Goal: Information Seeking & Learning: Learn about a topic

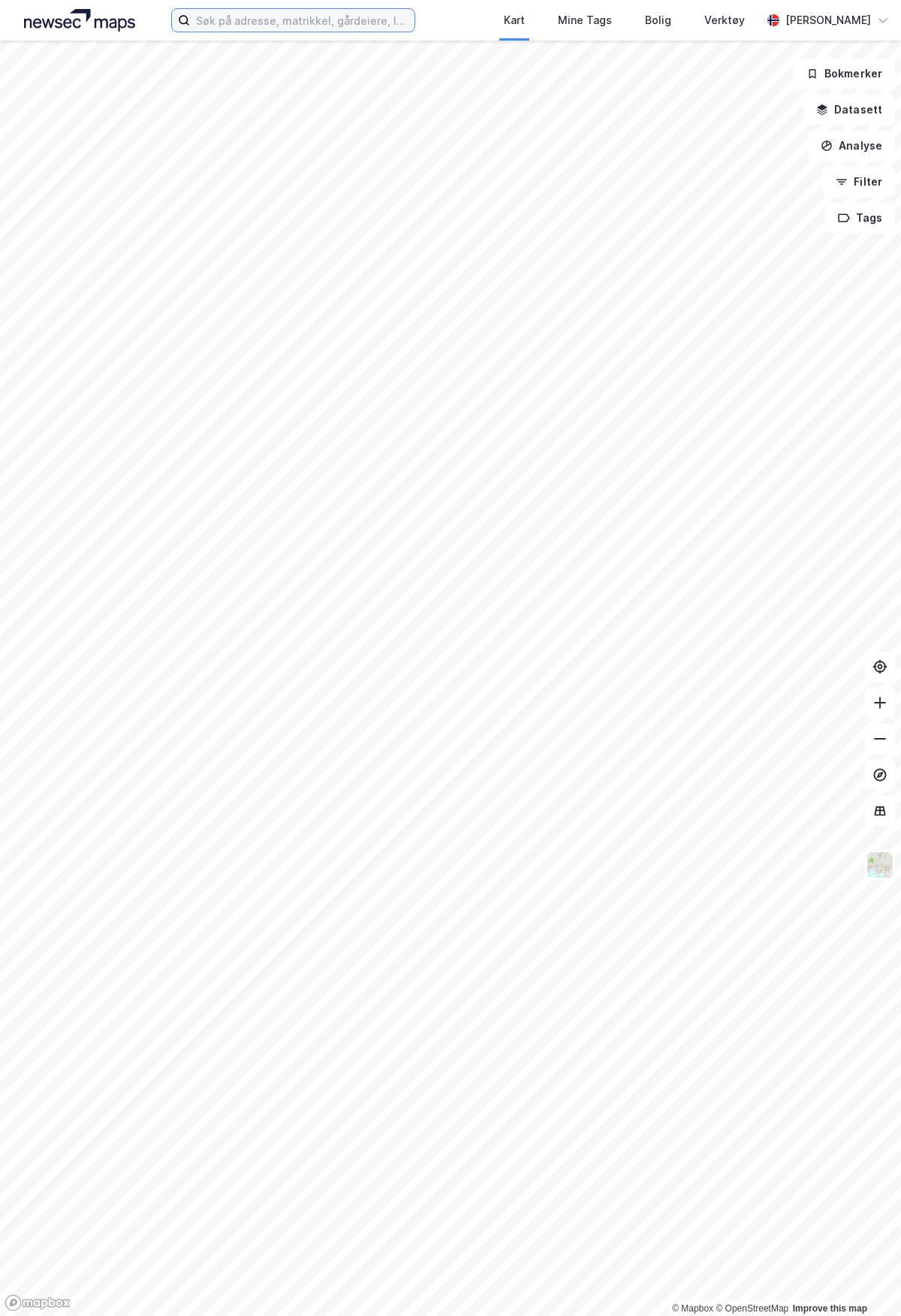
click at [335, 21] on input at bounding box center [302, 21] width 225 height 22
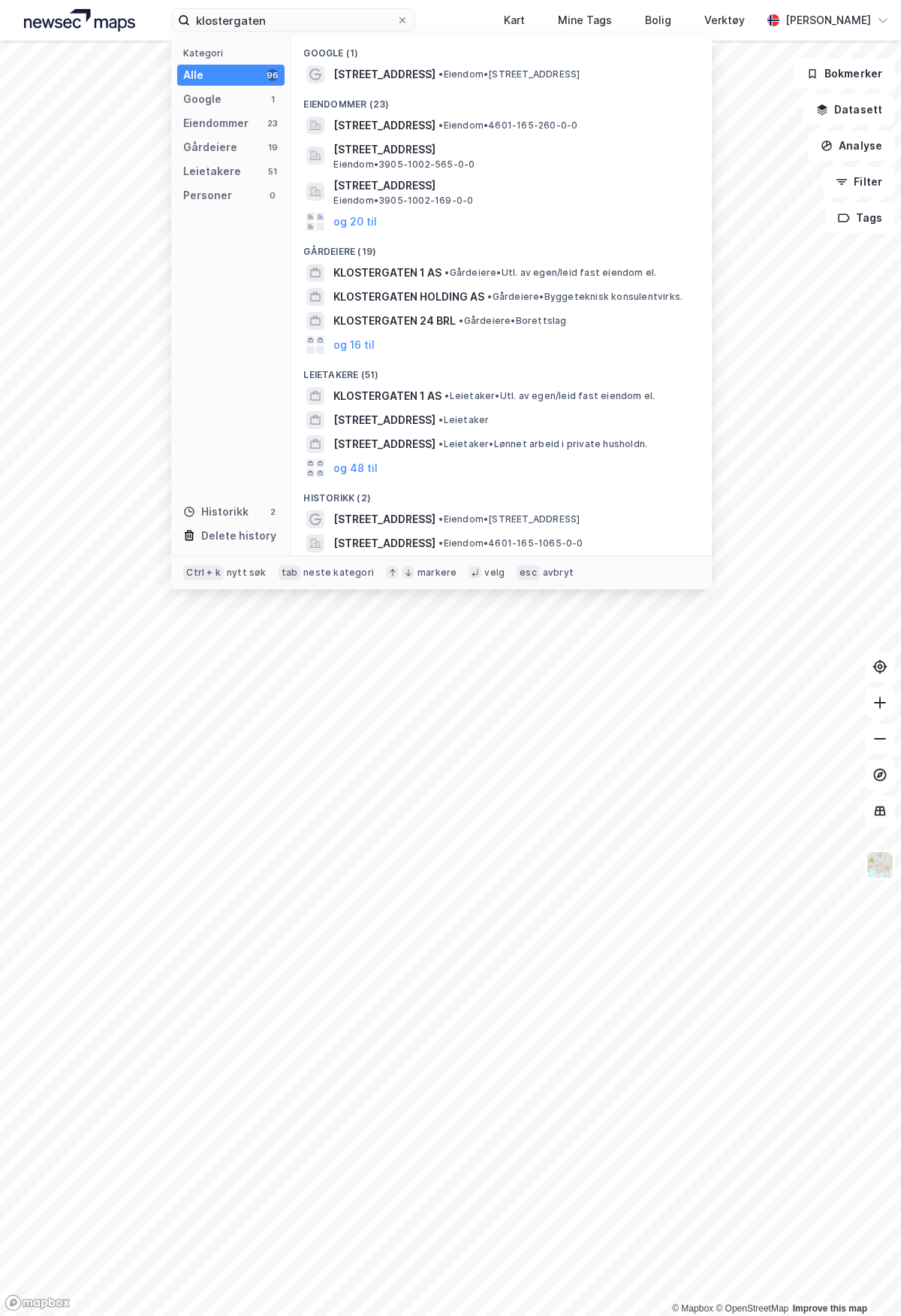
click at [362, 517] on span "[STREET_ADDRESS]" at bounding box center [385, 518] width 102 height 18
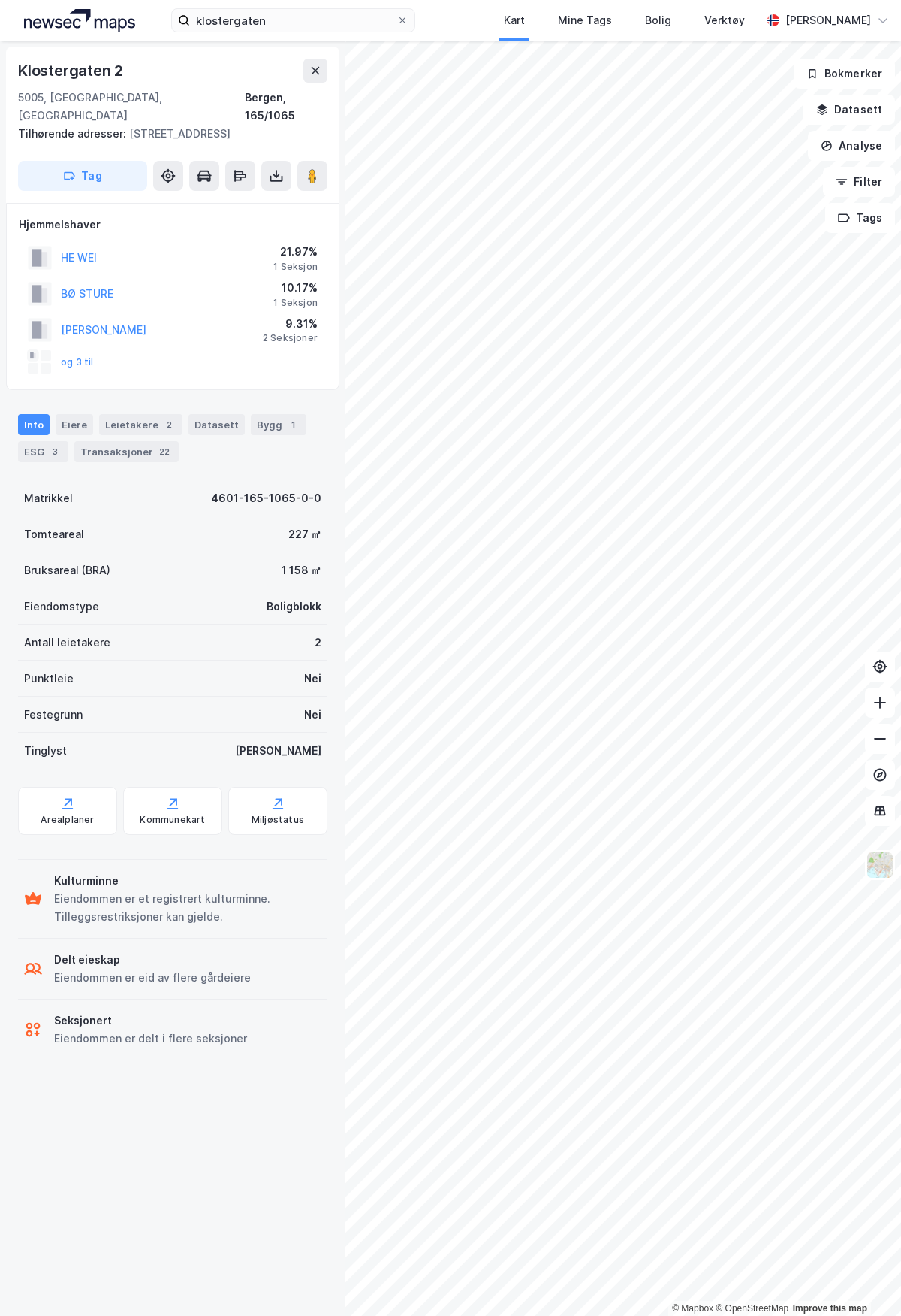
click at [98, 441] on div "Transaksjoner 22" at bounding box center [127, 451] width 104 height 21
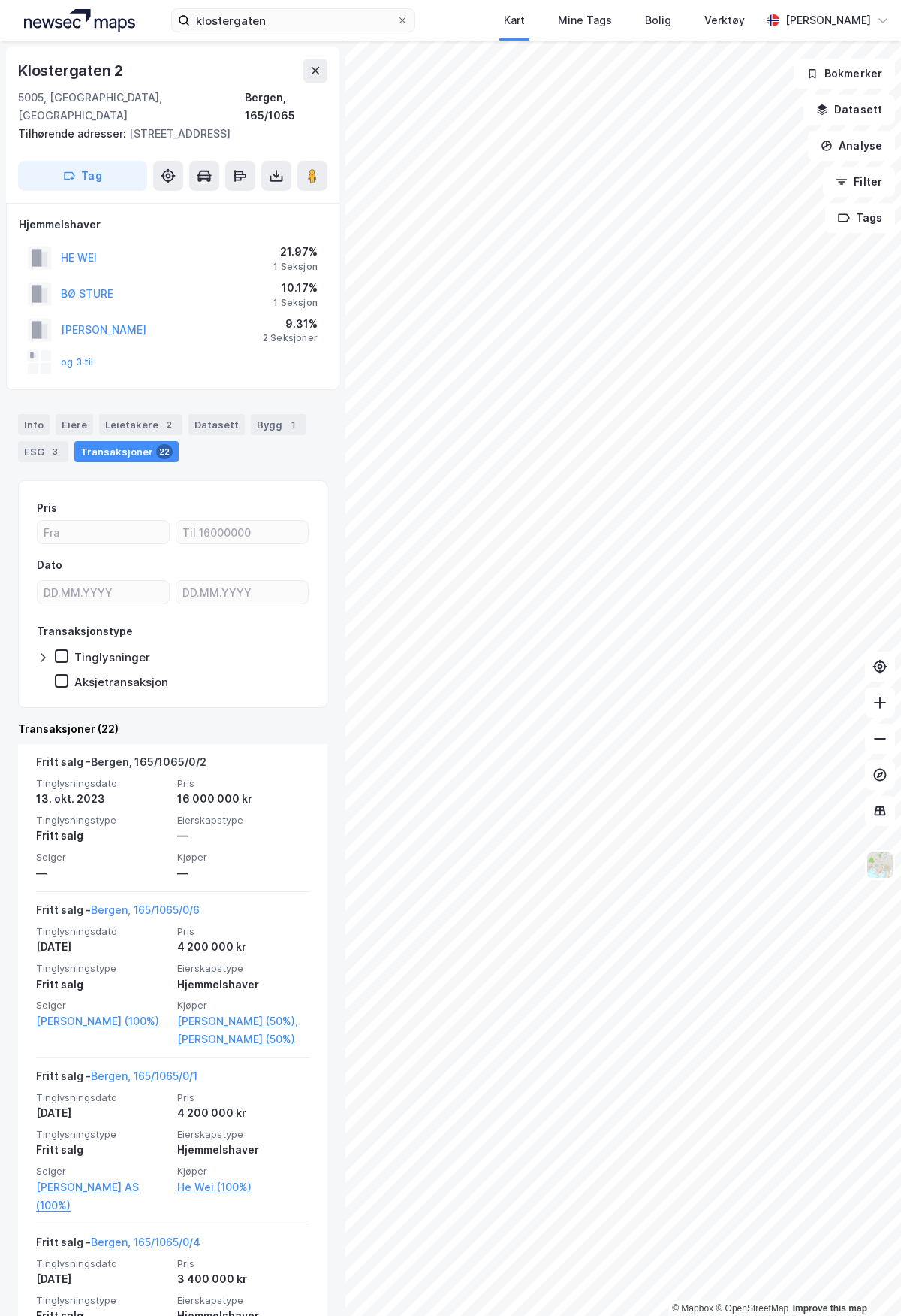
click at [277, 99] on div "Bergen, 165/1065" at bounding box center [286, 106] width 83 height 36
click at [274, 173] on icon at bounding box center [276, 175] width 6 height 4
click at [219, 199] on div "Last ned grunnbok" at bounding box center [202, 205] width 88 height 12
click at [73, 414] on div "Eiere" at bounding box center [75, 424] width 37 height 21
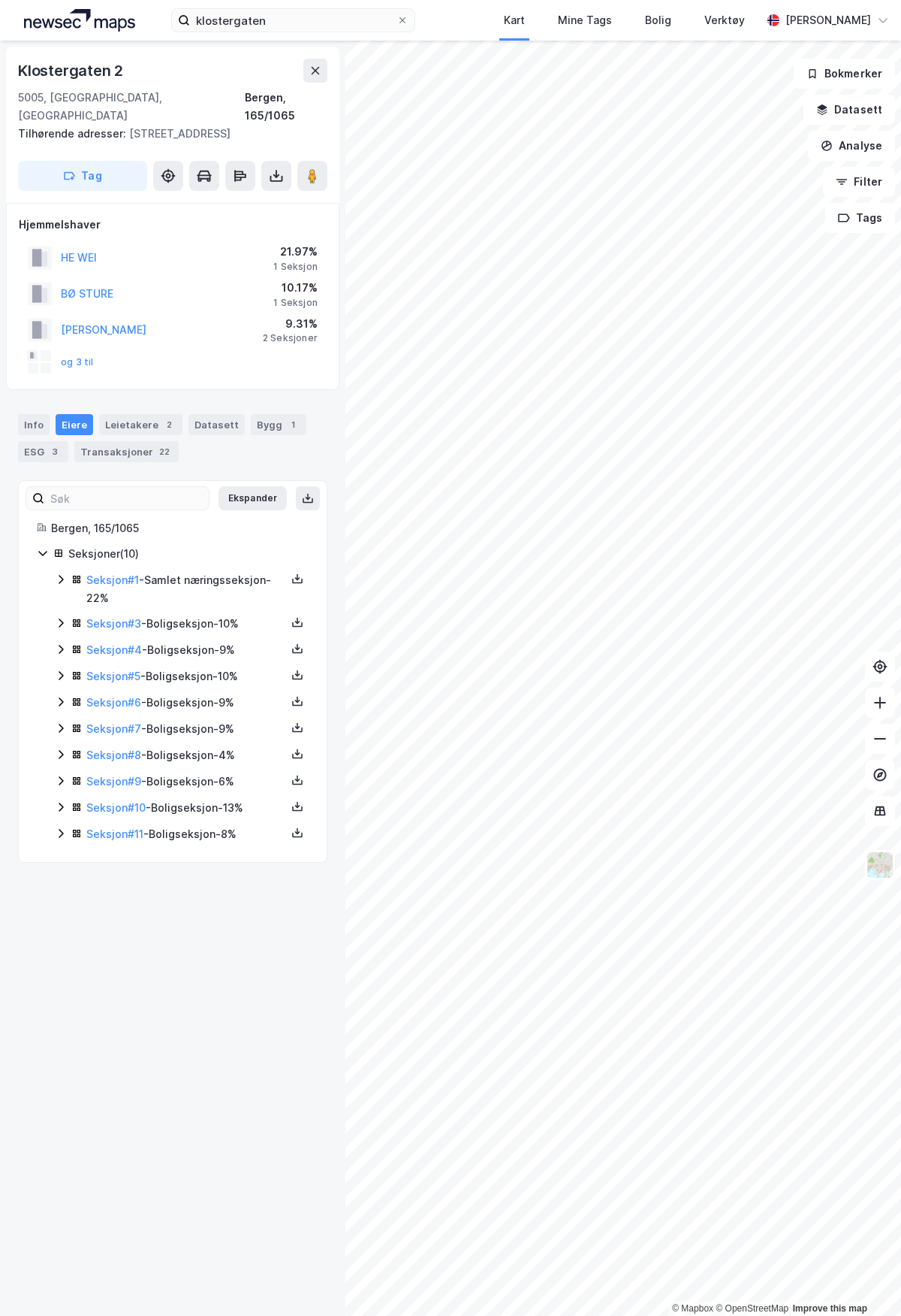
click at [0, 0] on button "og 3 til" at bounding box center [0, 0] width 0 height 0
click at [128, 573] on link "Seksjon # 1" at bounding box center [113, 580] width 52 height 13
click at [135, 643] on link "Seksjon # 4" at bounding box center [115, 650] width 56 height 13
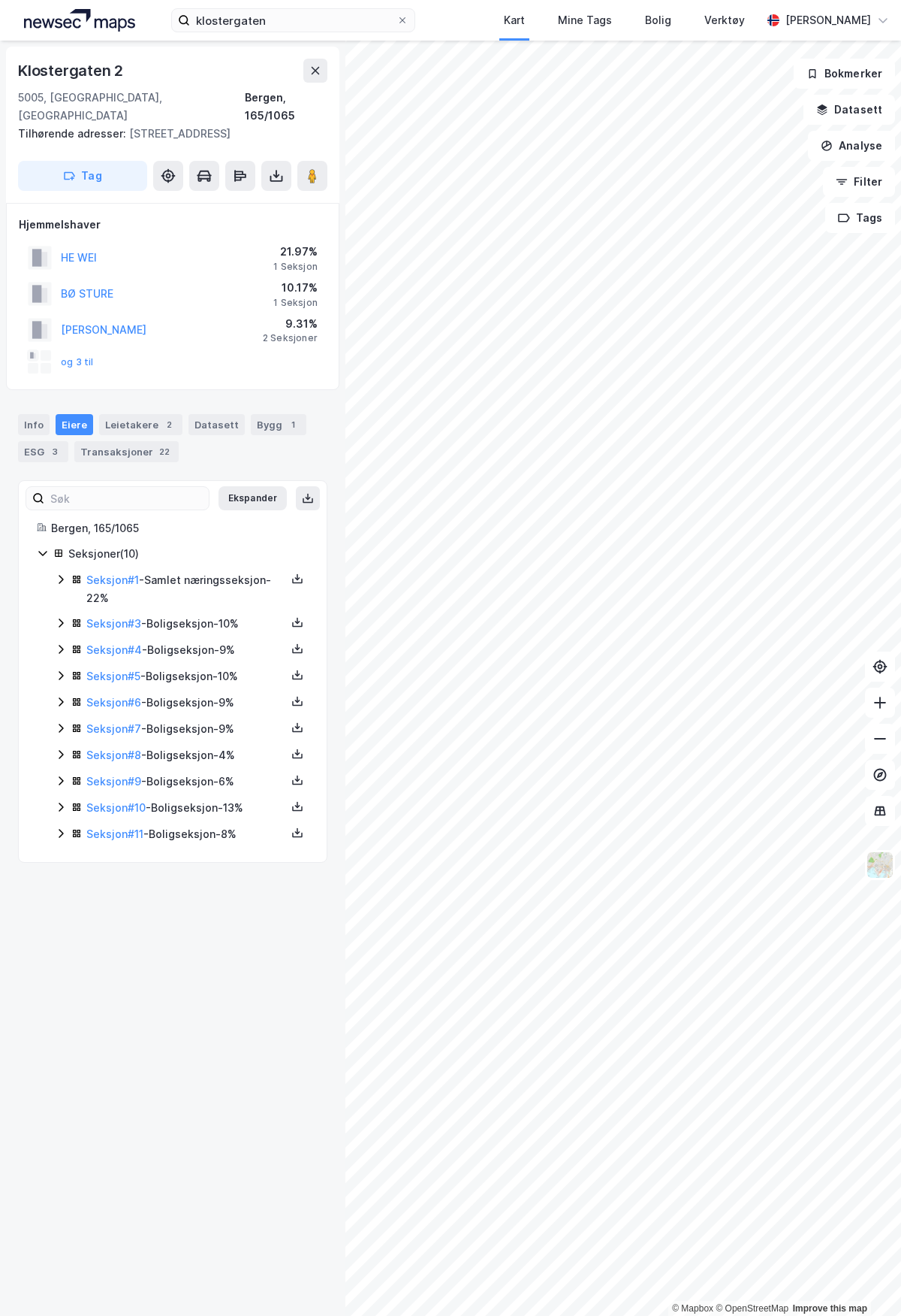
click at [116, 617] on link "Seksjon # 3" at bounding box center [114, 624] width 55 height 13
click at [116, 695] on link "Seksjon # 6" at bounding box center [114, 702] width 55 height 13
click at [127, 828] on link "Seksjon # 11" at bounding box center [115, 834] width 57 height 13
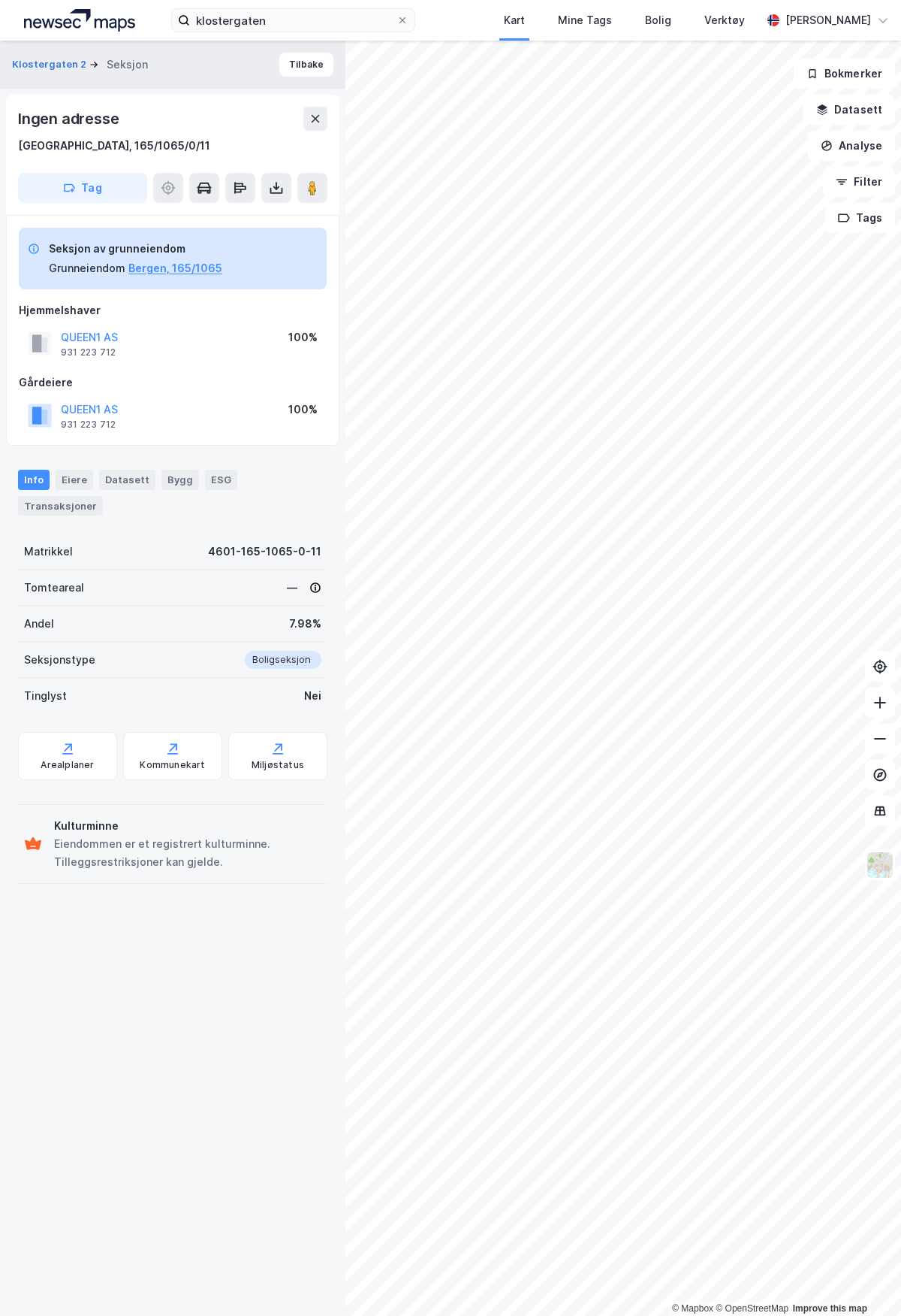
click at [193, 269] on button "Bergen, 165/1065" at bounding box center [175, 267] width 94 height 18
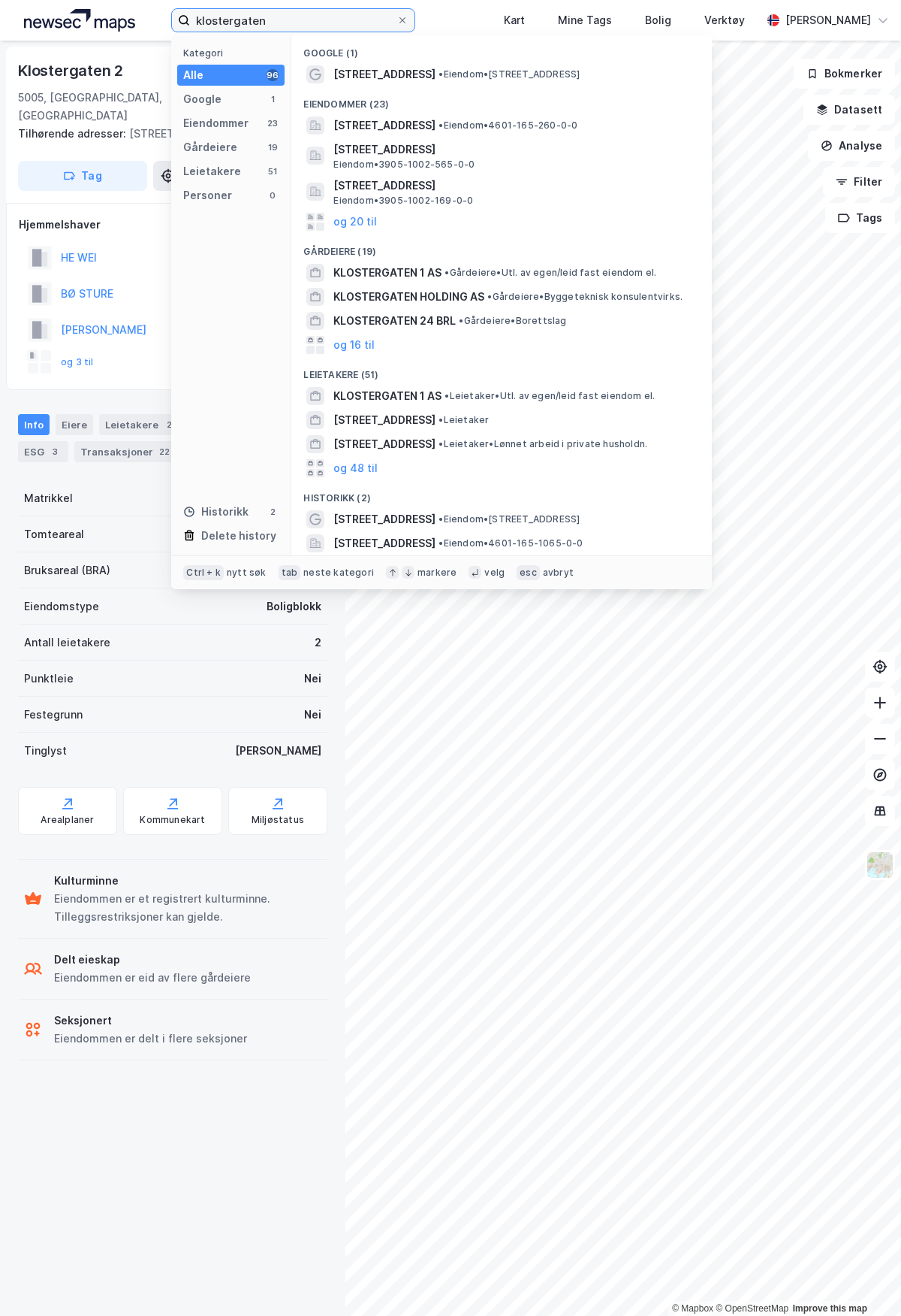
drag, startPoint x: 269, startPoint y: 20, endPoint x: 135, endPoint y: 33, distance: 134.6
click at [135, 33] on div "klostergaten Kategori Alle 96 Google 1 Eiendommer 23 Gårdeiere 19 Leietakere 51…" at bounding box center [450, 21] width 901 height 41
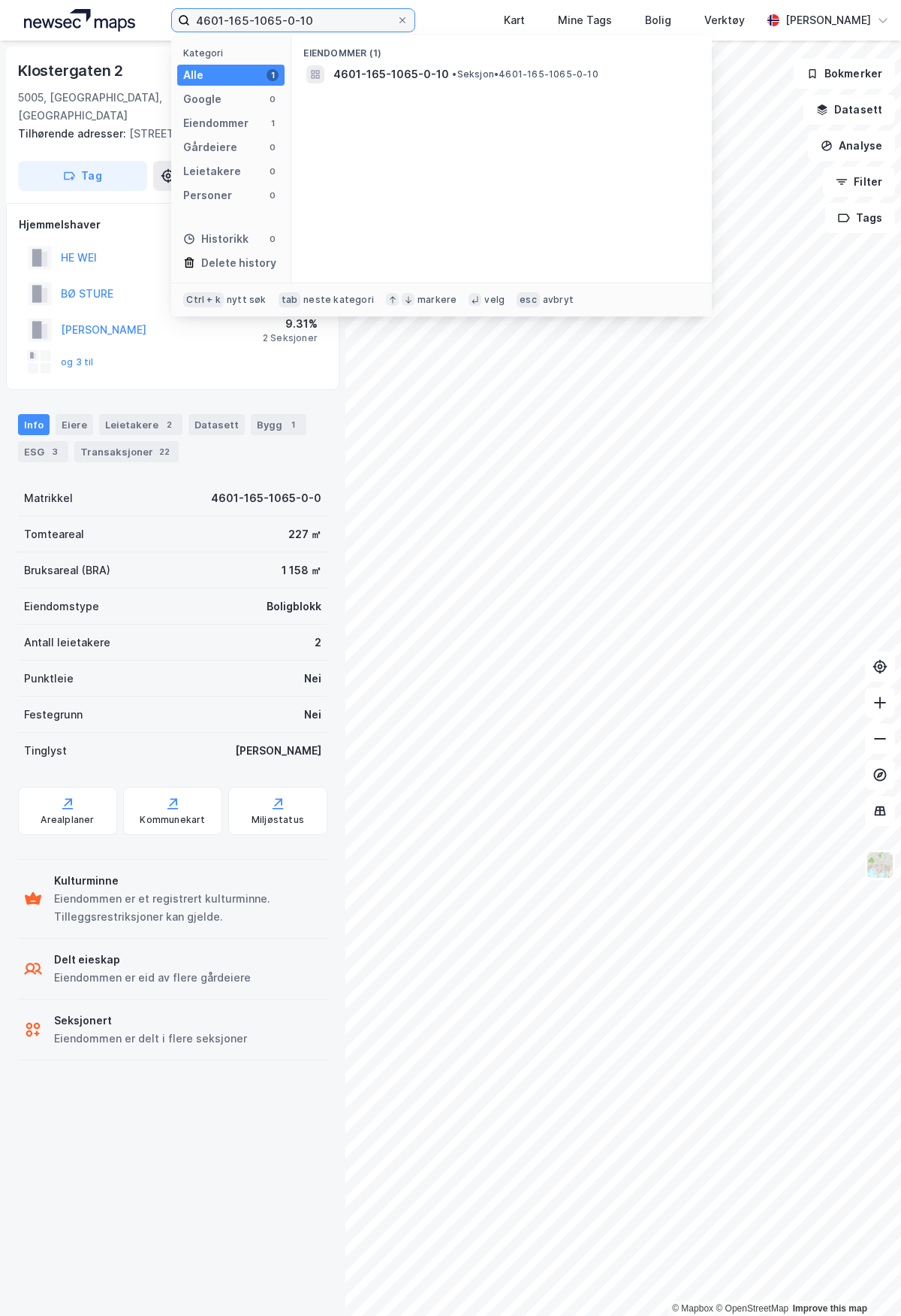
type input "4601-165-1065-0-10"
click at [383, 68] on span "4601-165-1065-0-10" at bounding box center [391, 74] width 116 height 18
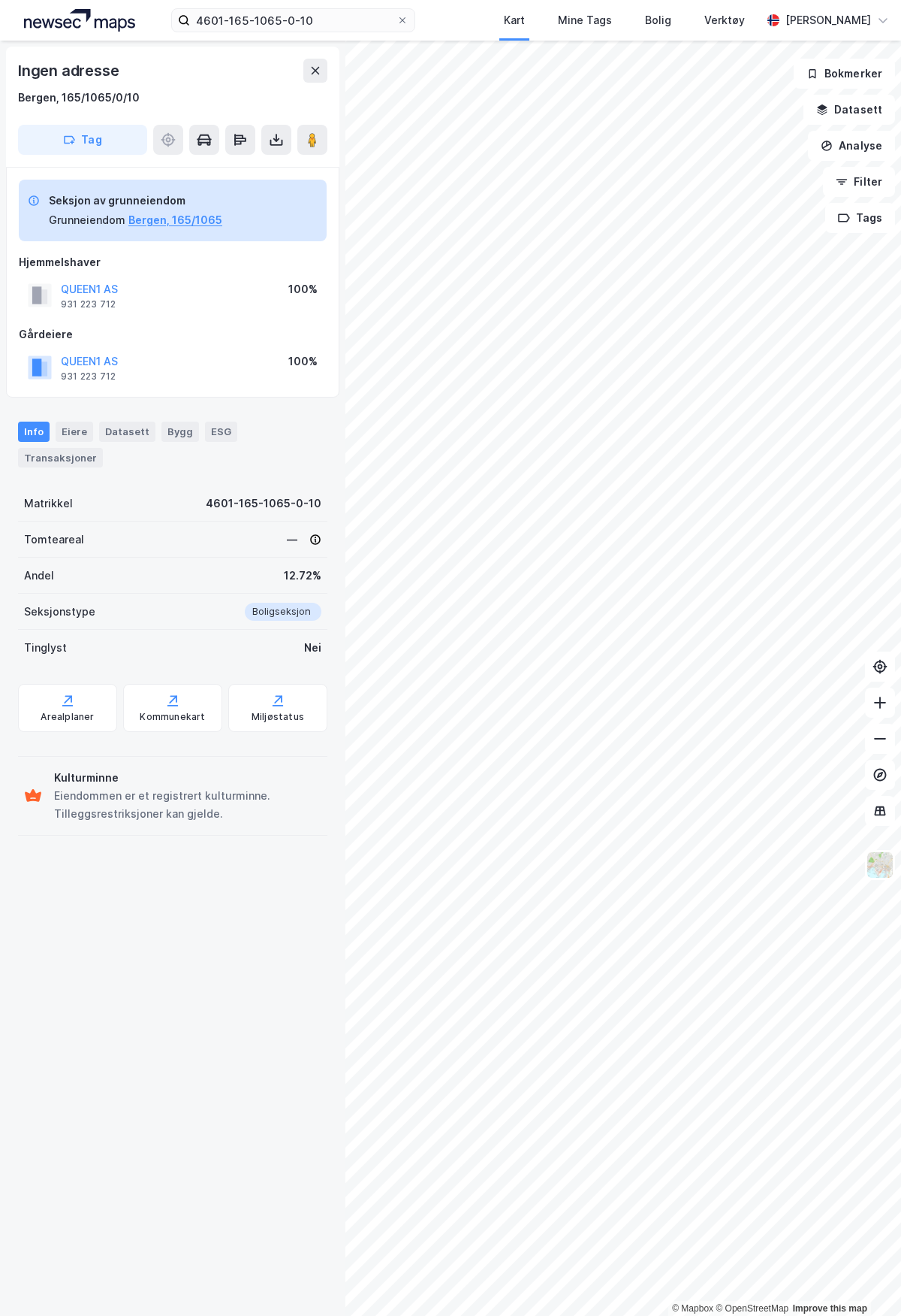
click at [275, 138] on icon at bounding box center [277, 140] width 15 height 15
click at [196, 170] on div "Last ned grunnbok" at bounding box center [202, 170] width 88 height 12
click at [196, 189] on div "Last ned matrikkelrapport" at bounding box center [220, 194] width 124 height 12
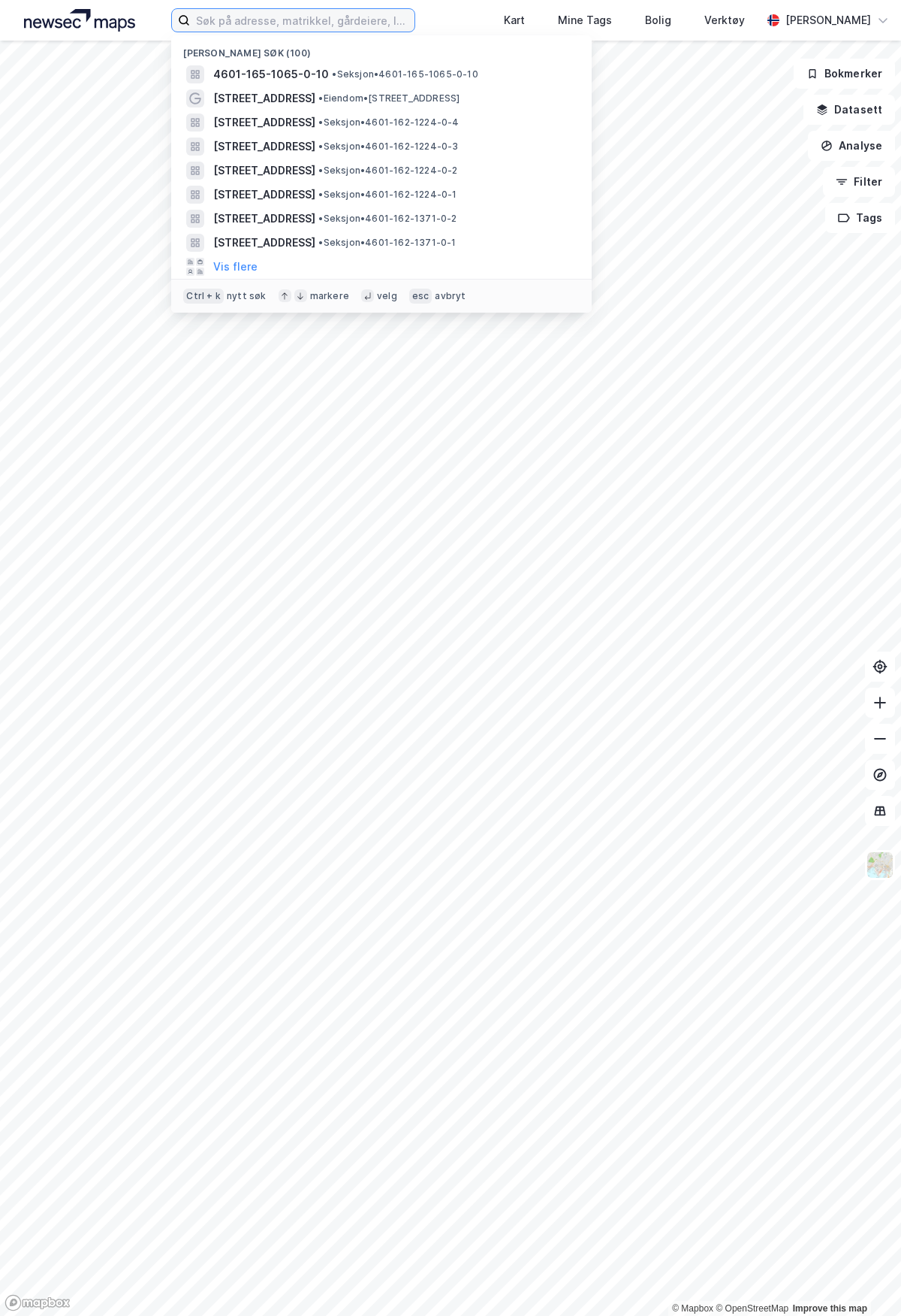
click at [302, 17] on input at bounding box center [302, 21] width 225 height 22
click at [294, 75] on span "4601-165-1065-0-10" at bounding box center [271, 74] width 116 height 18
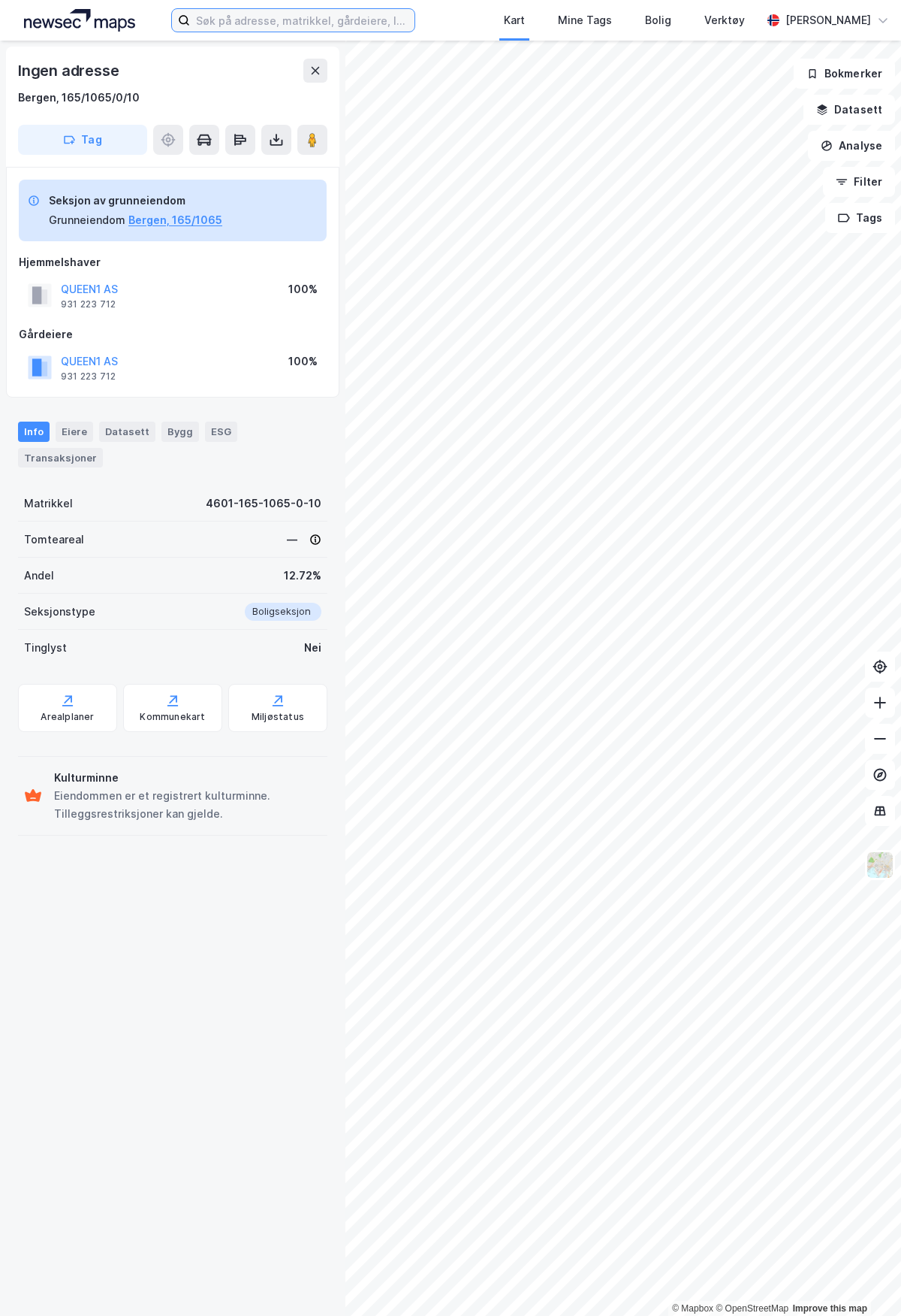
click at [290, 23] on input at bounding box center [302, 21] width 225 height 22
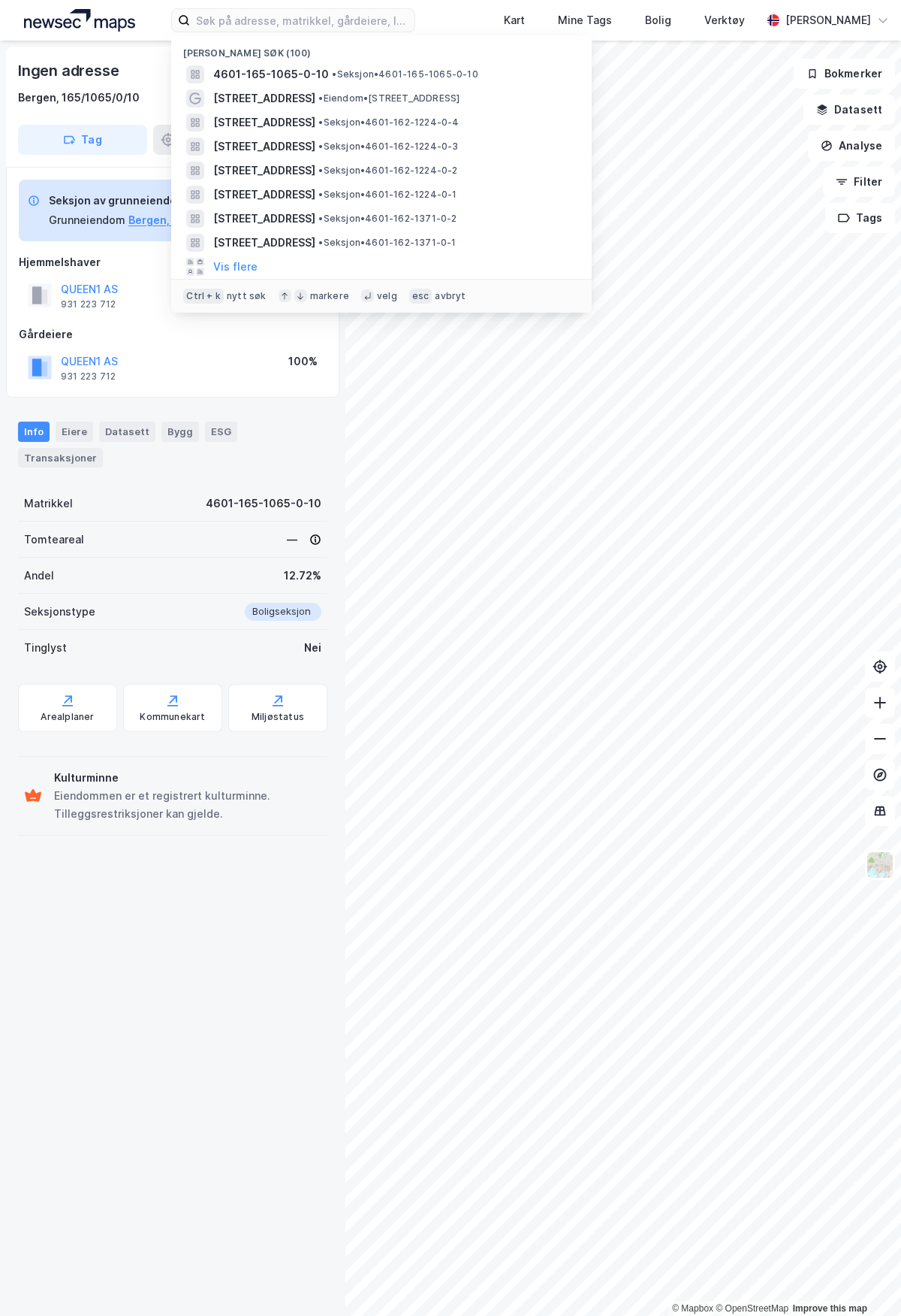
click at [297, 72] on span "4601-165-1065-0-10" at bounding box center [271, 74] width 116 height 18
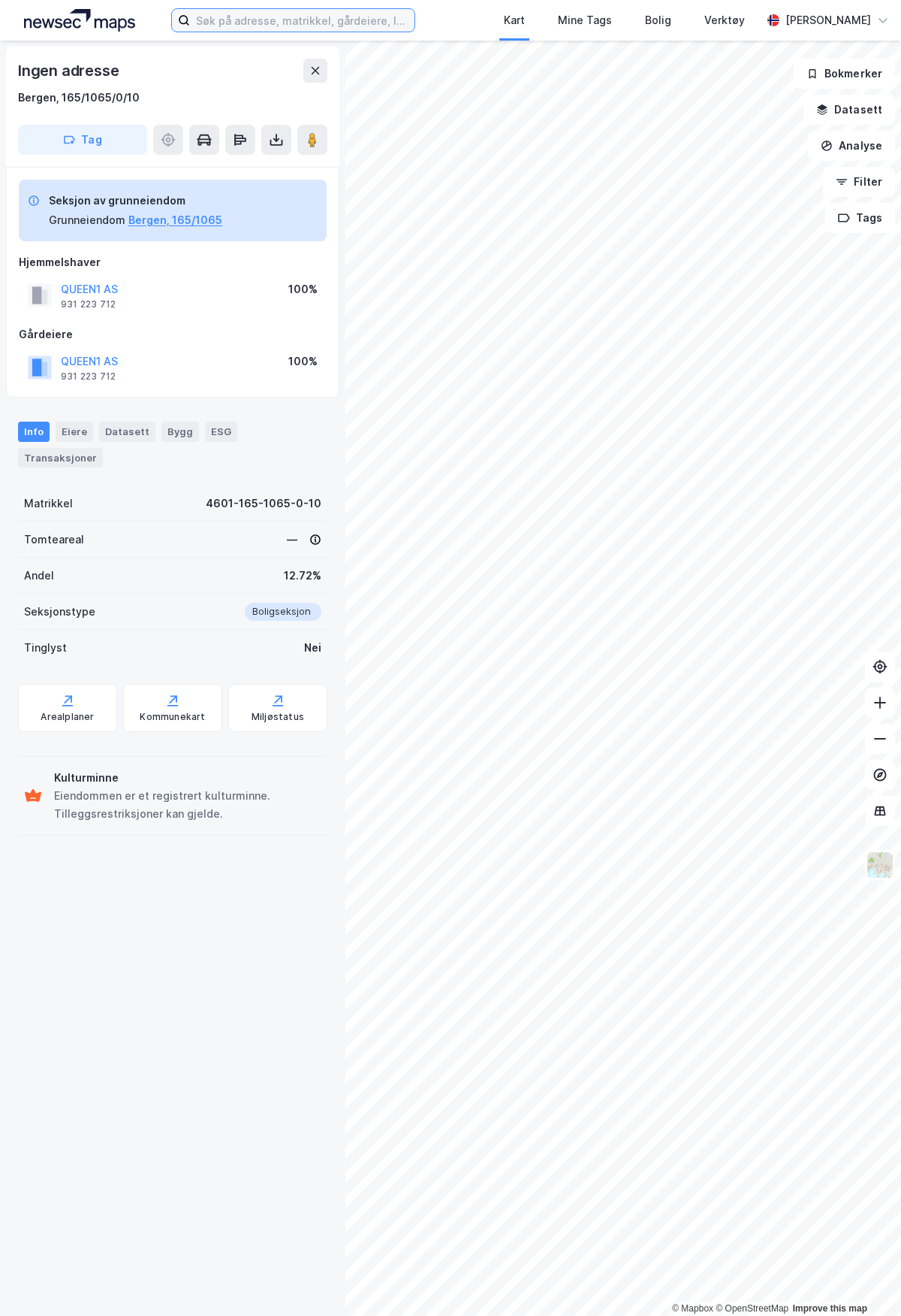
click at [253, 18] on input at bounding box center [302, 21] width 225 height 22
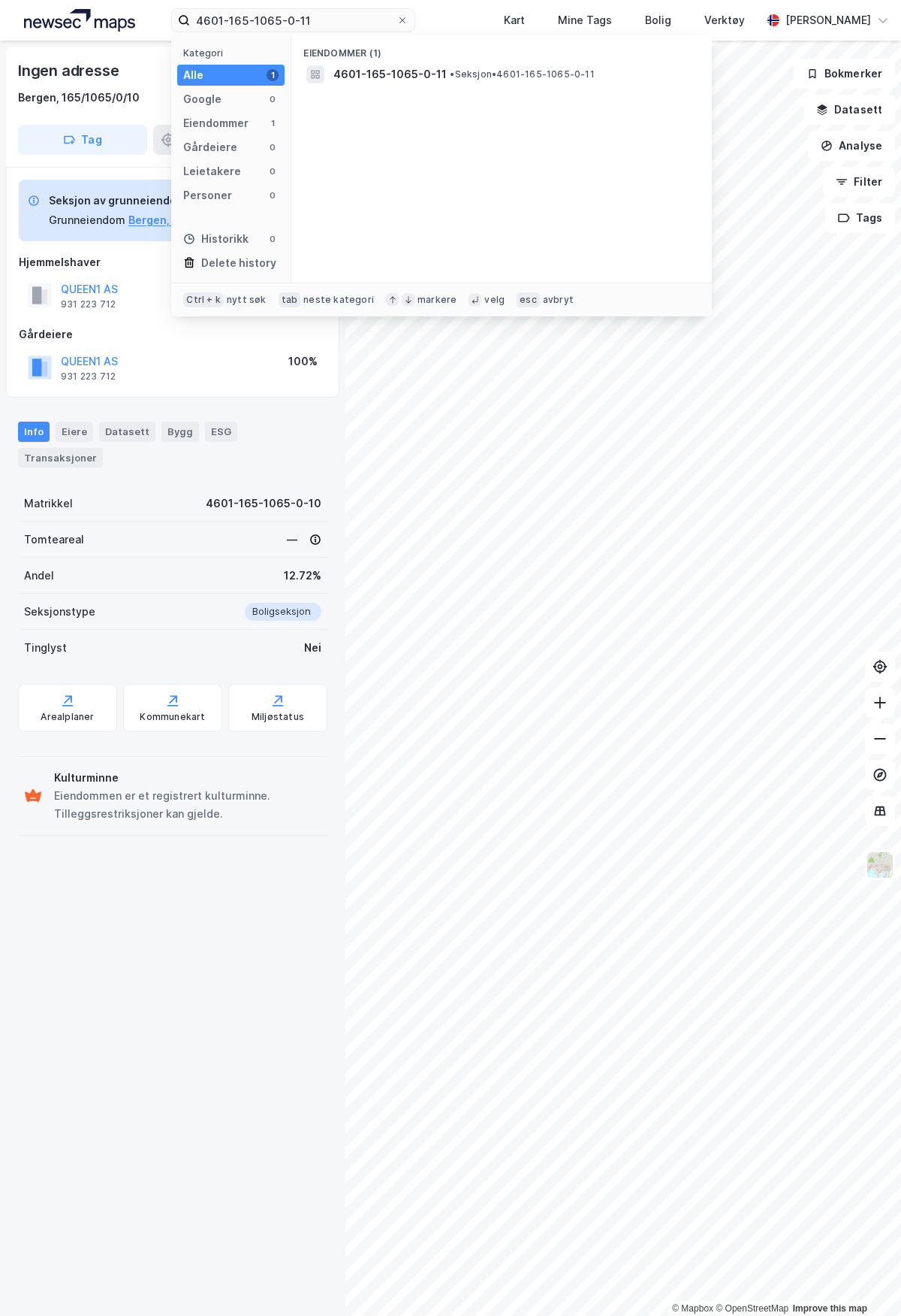
click at [403, 75] on span "4601-165-1065-0-11" at bounding box center [390, 74] width 114 height 18
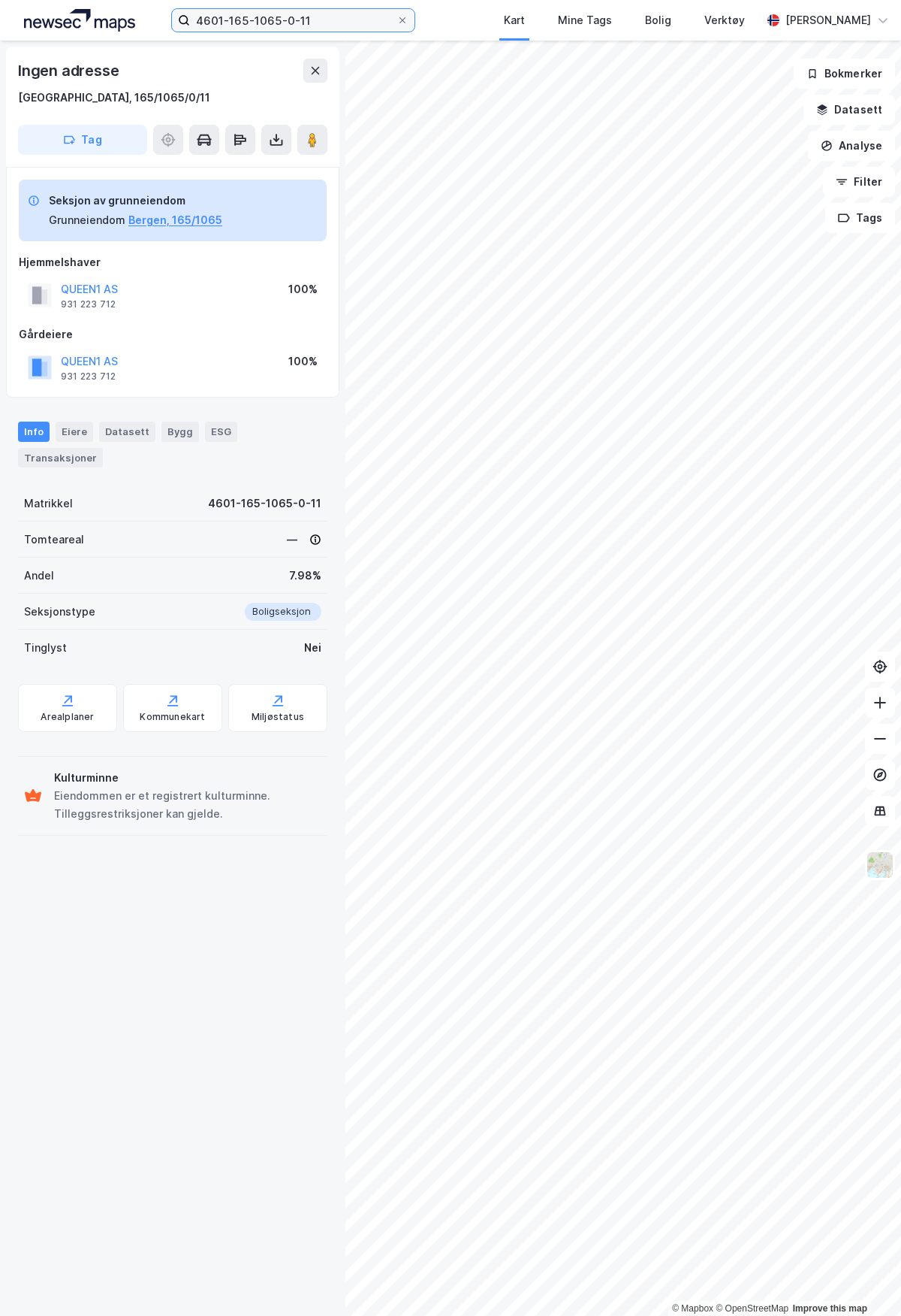
click at [330, 22] on input "4601-165-1065-0-11" at bounding box center [294, 21] width 207 height 22
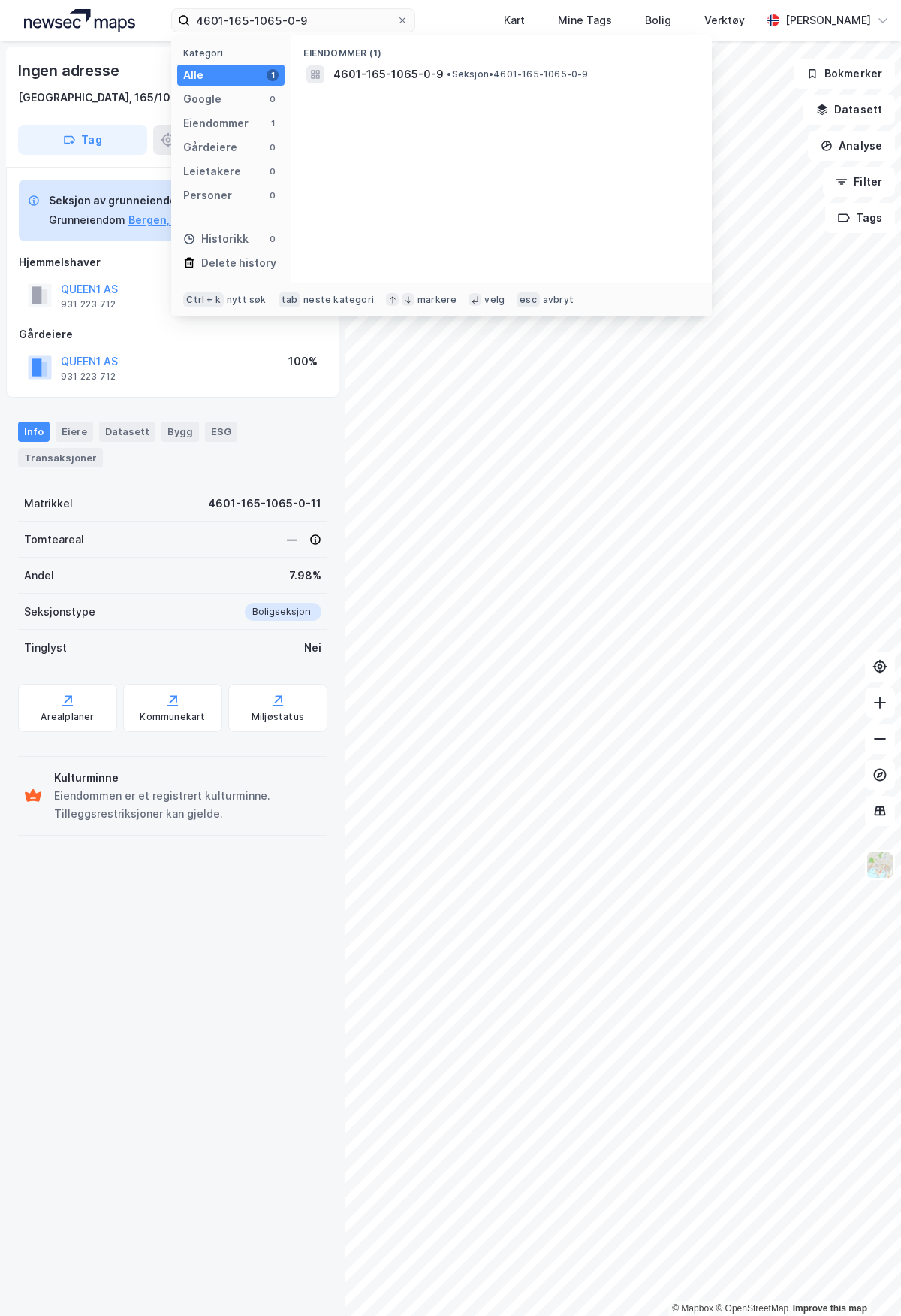
click at [454, 78] on span "• Seksjon • 4601-165-1065-0-9" at bounding box center [518, 74] width 142 height 12
click at [347, 18] on input "4601-165-1065-0-9" at bounding box center [294, 21] width 207 height 22
click at [405, 74] on span "4601-165-1065-0-8" at bounding box center [389, 74] width 111 height 18
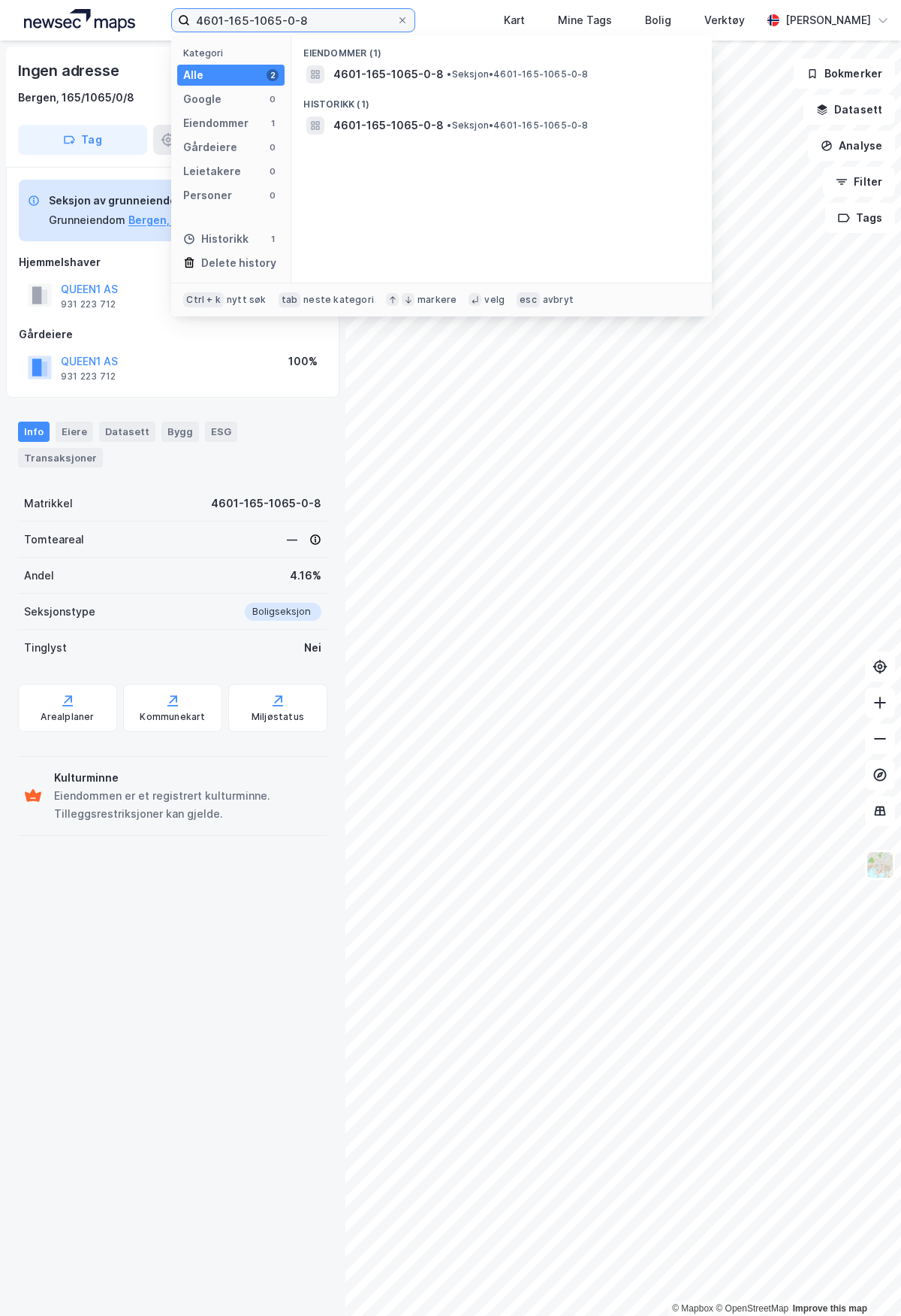
click at [334, 18] on input "4601-165-1065-0-8" at bounding box center [294, 21] width 207 height 22
type input "4601-165-1065-0-7"
click at [399, 71] on span "4601-165-1065-0-7" at bounding box center [389, 74] width 110 height 18
